Goal: Task Accomplishment & Management: Use online tool/utility

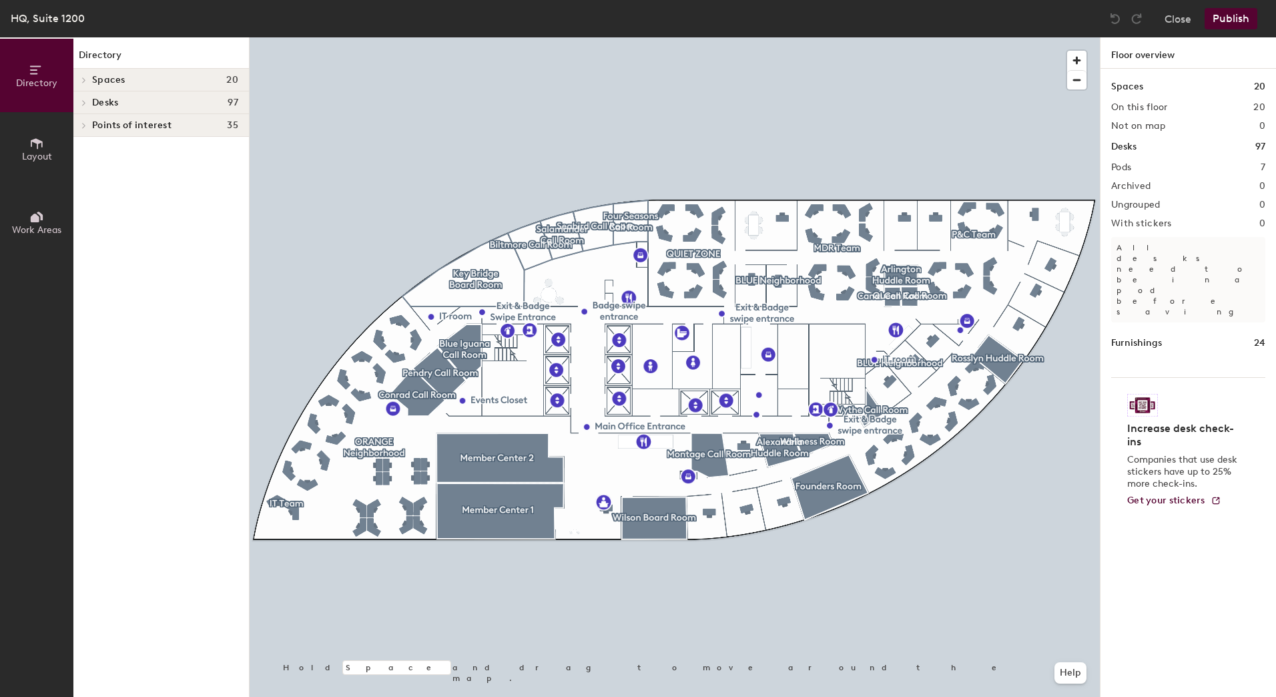
click at [82, 101] on icon at bounding box center [83, 102] width 5 height 7
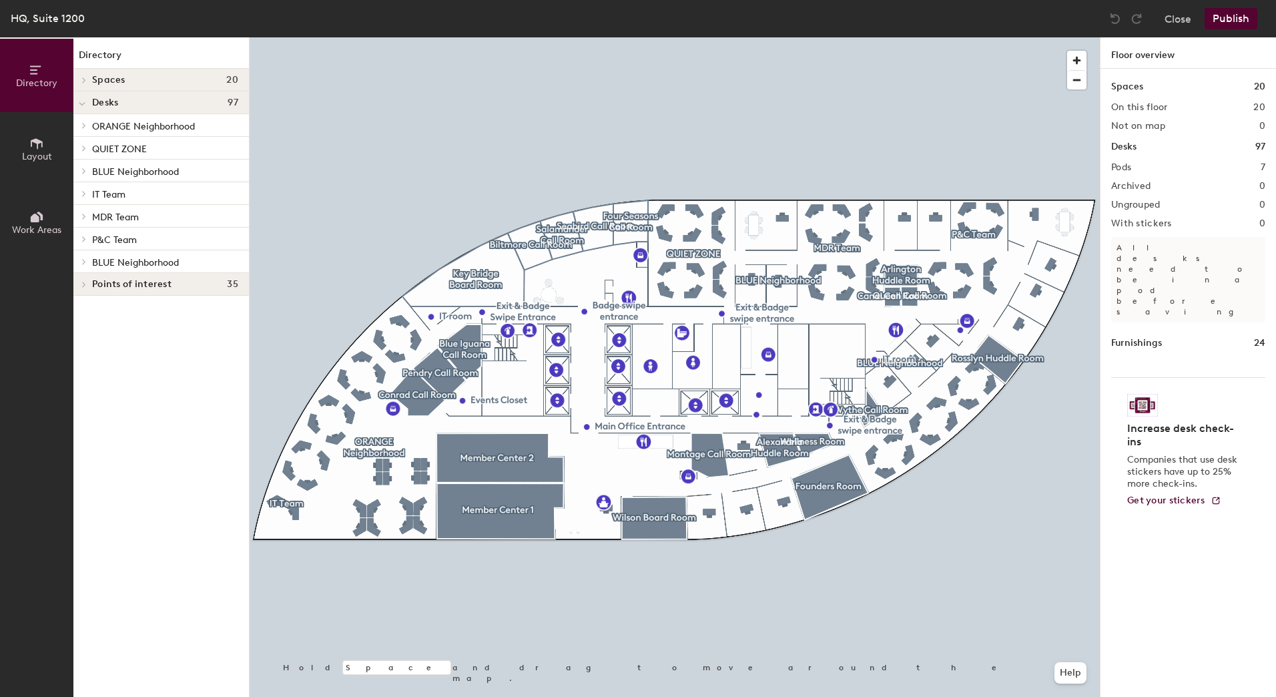
click at [87, 211] on div at bounding box center [81, 216] width 17 height 22
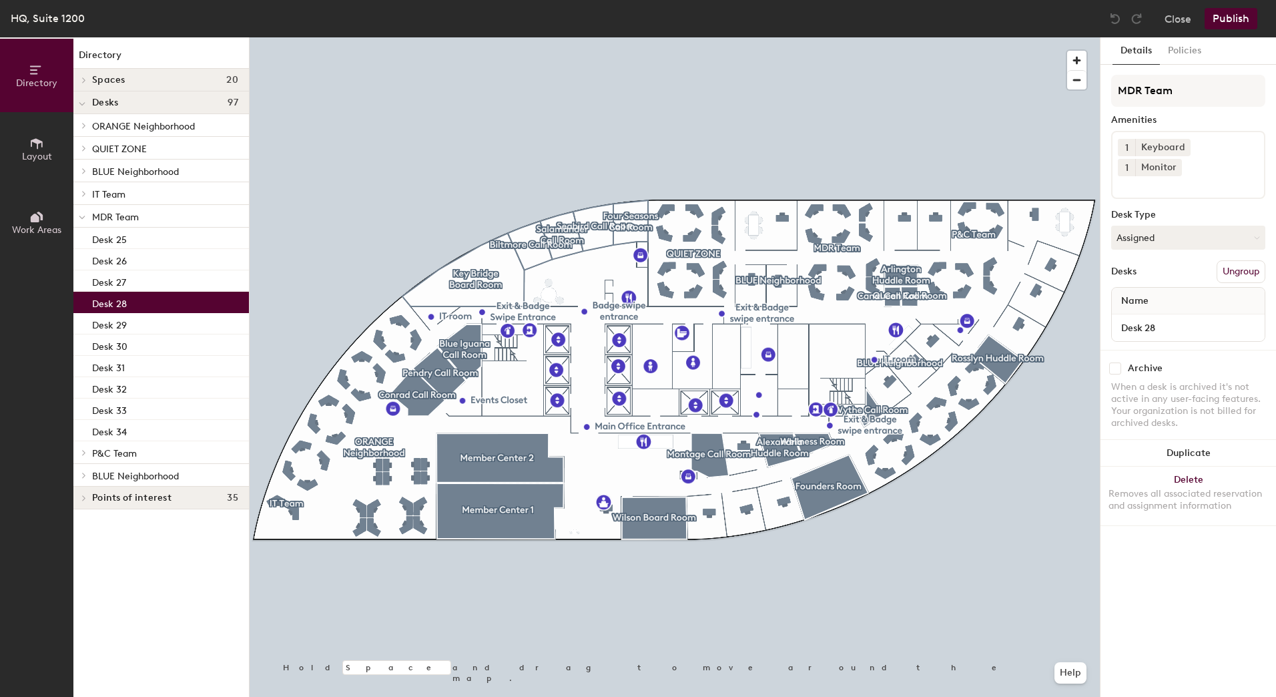
click at [114, 303] on p "Desk 28" at bounding box center [109, 301] width 35 height 15
click at [1164, 288] on div "Name" at bounding box center [1188, 301] width 153 height 27
click at [1140, 289] on span "Name" at bounding box center [1135, 301] width 41 height 24
click at [1137, 289] on span "Name" at bounding box center [1135, 301] width 41 height 24
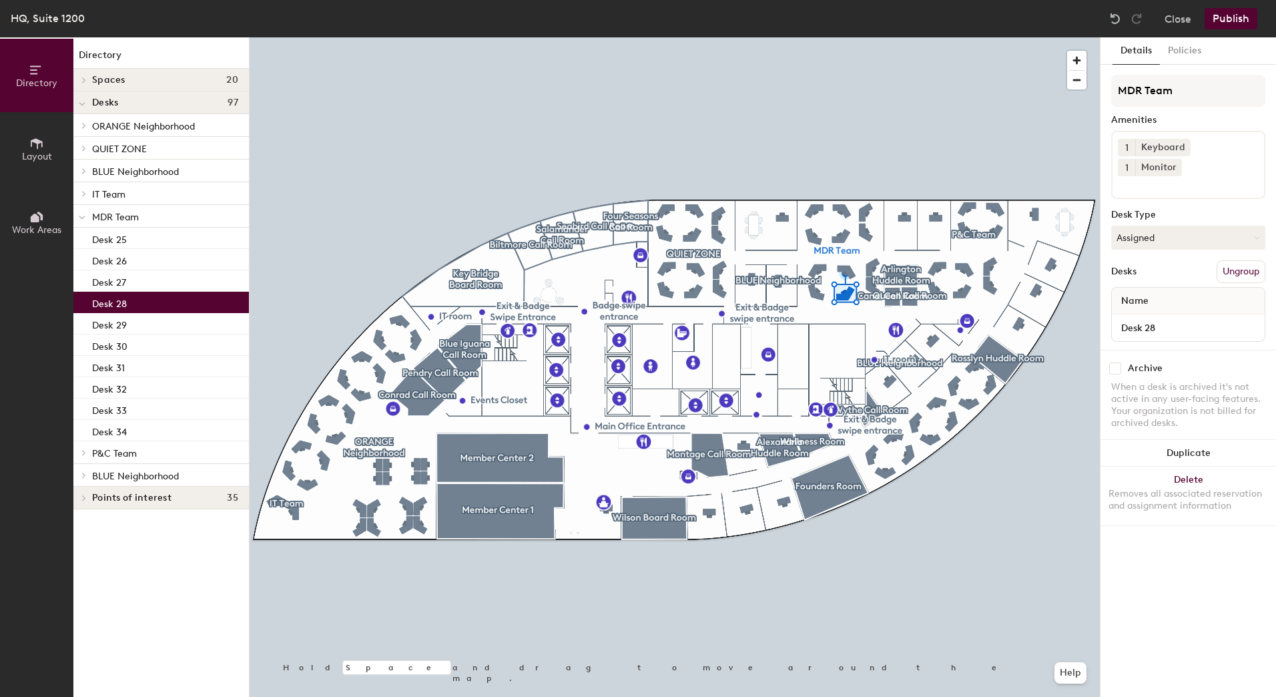
click at [1154, 289] on span "Name" at bounding box center [1135, 301] width 41 height 24
click at [1173, 8] on button "Close" at bounding box center [1178, 18] width 27 height 21
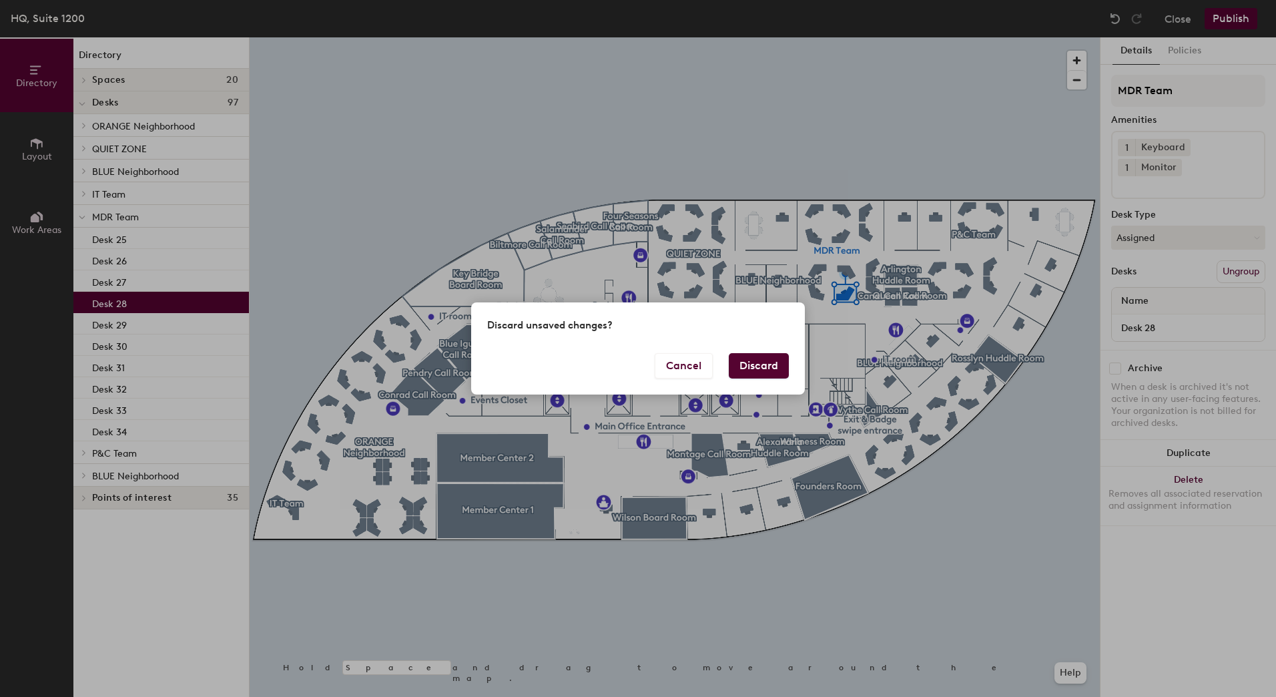
click at [760, 370] on button "Discard" at bounding box center [759, 365] width 60 height 25
